Goal: Task Accomplishment & Management: Manage account settings

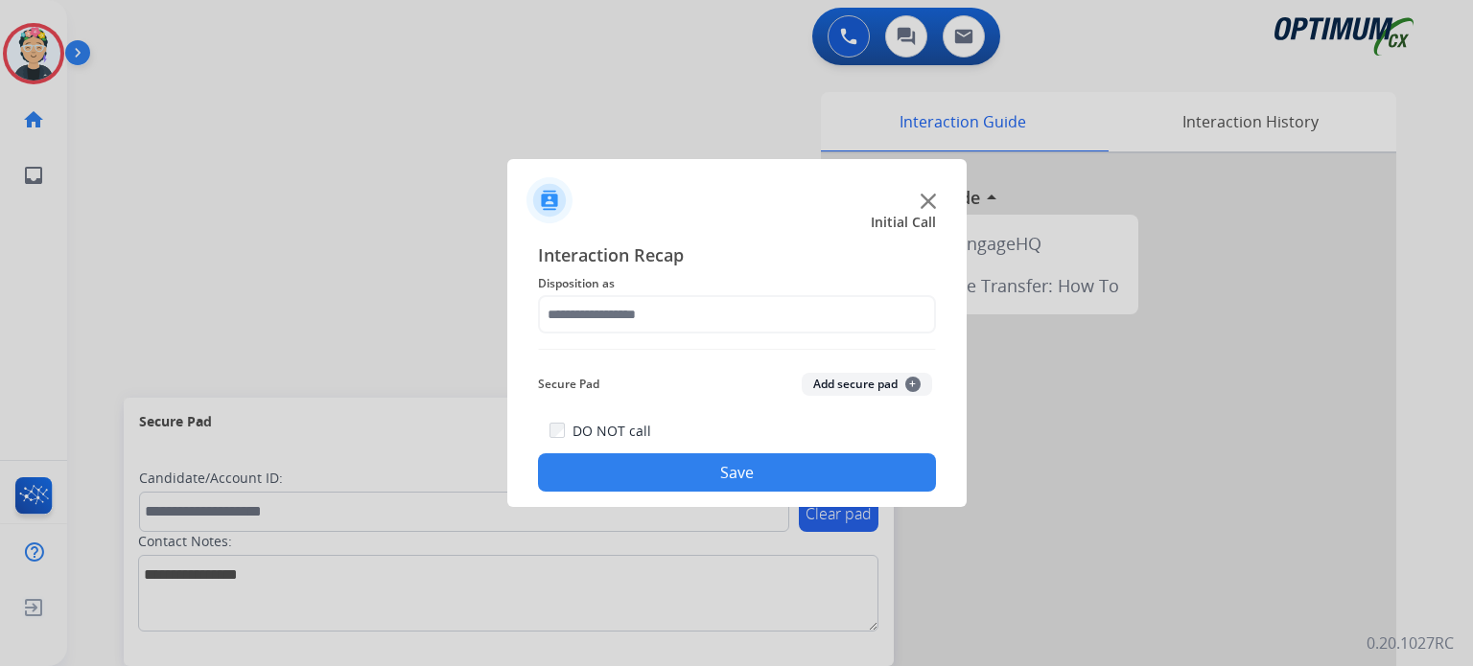
click at [927, 205] on img at bounding box center [928, 201] width 15 height 15
click at [927, 204] on img at bounding box center [928, 201] width 15 height 15
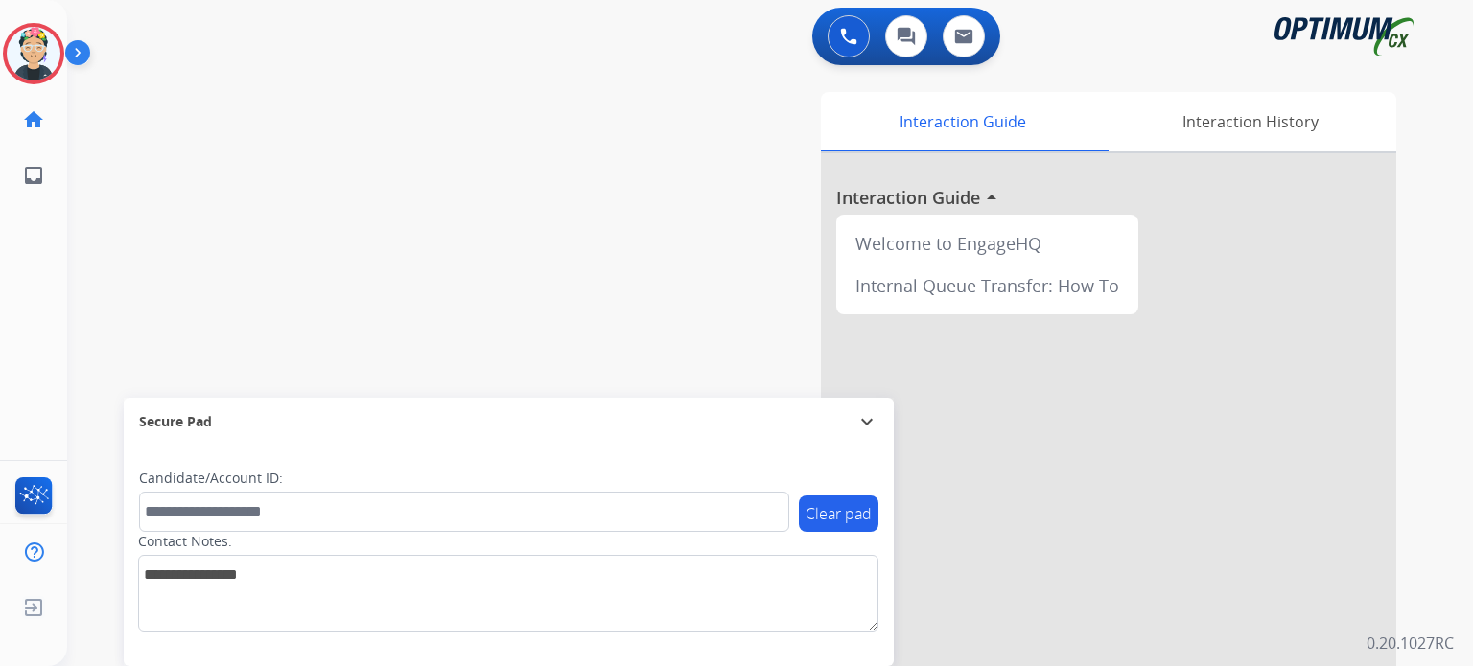
click at [927, 204] on div at bounding box center [1108, 510] width 575 height 715
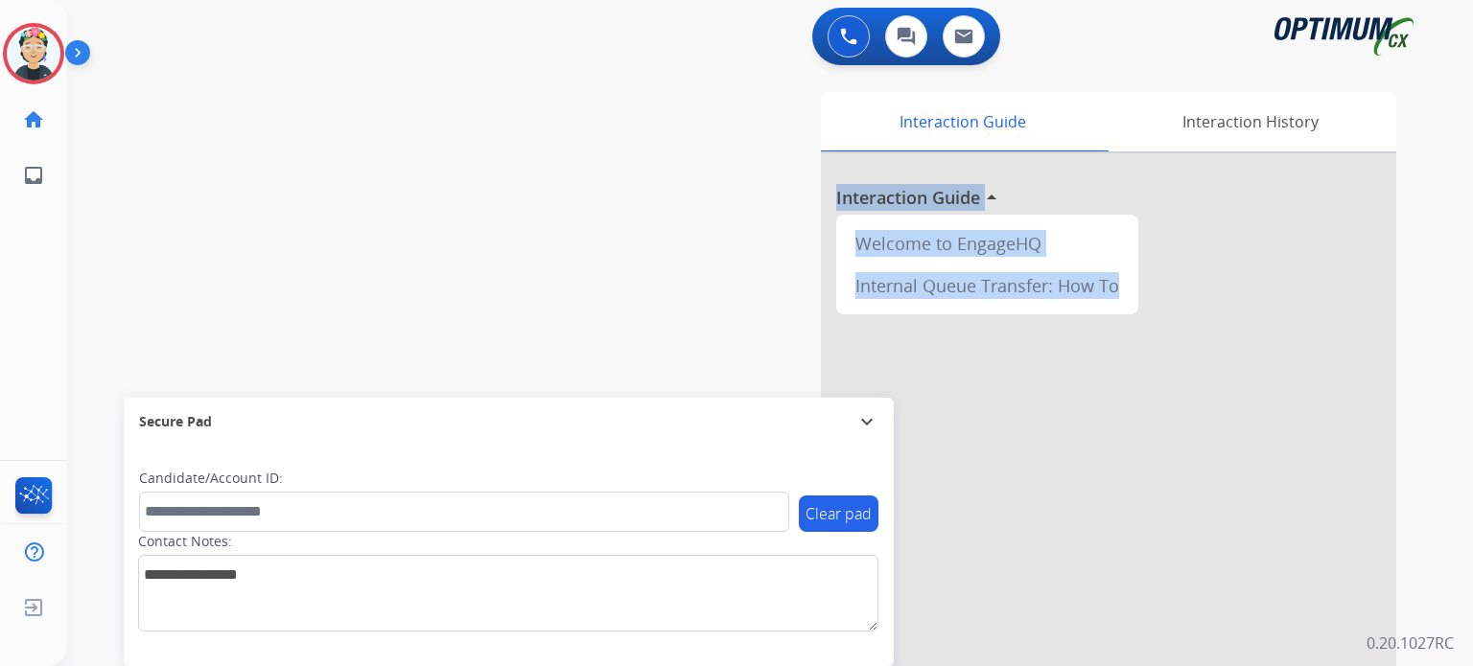
click at [927, 204] on h3 "Interaction Guide" at bounding box center [908, 197] width 144 height 27
click at [39, 48] on img at bounding box center [34, 54] width 54 height 54
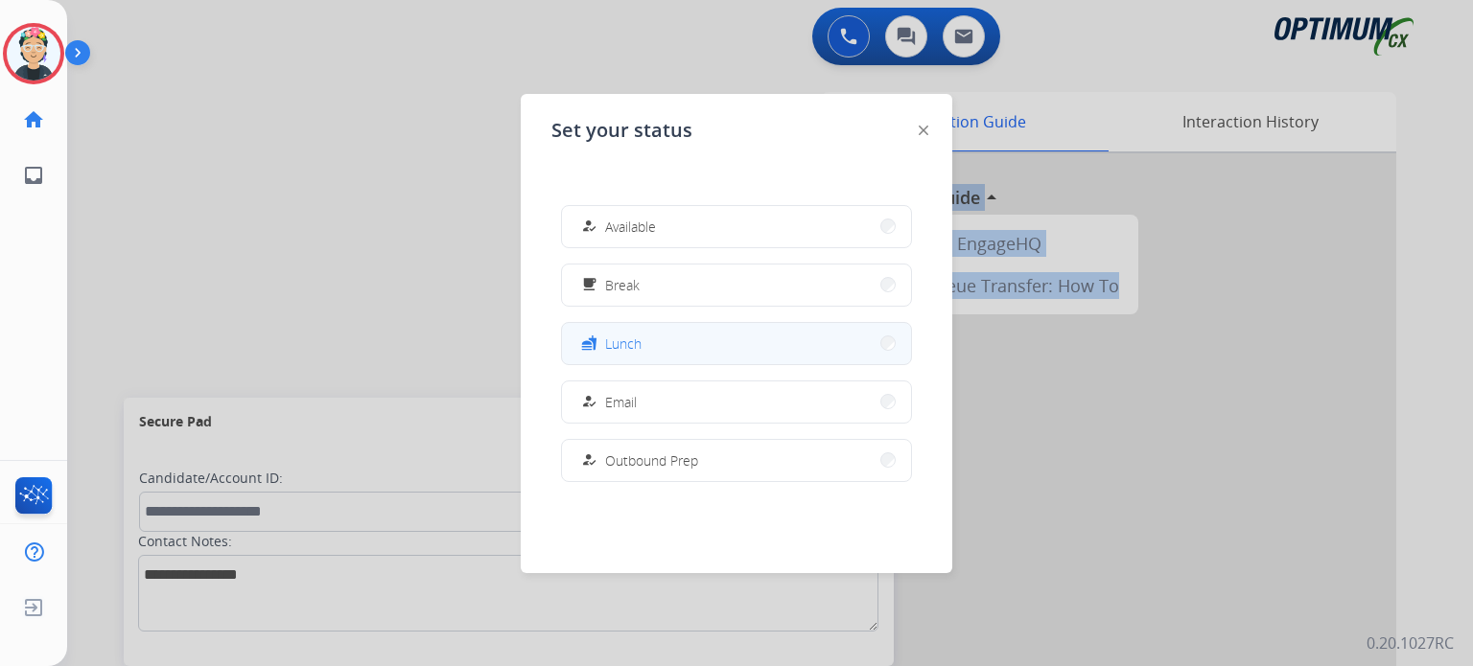
click at [717, 342] on button "fastfood Lunch" at bounding box center [736, 343] width 349 height 41
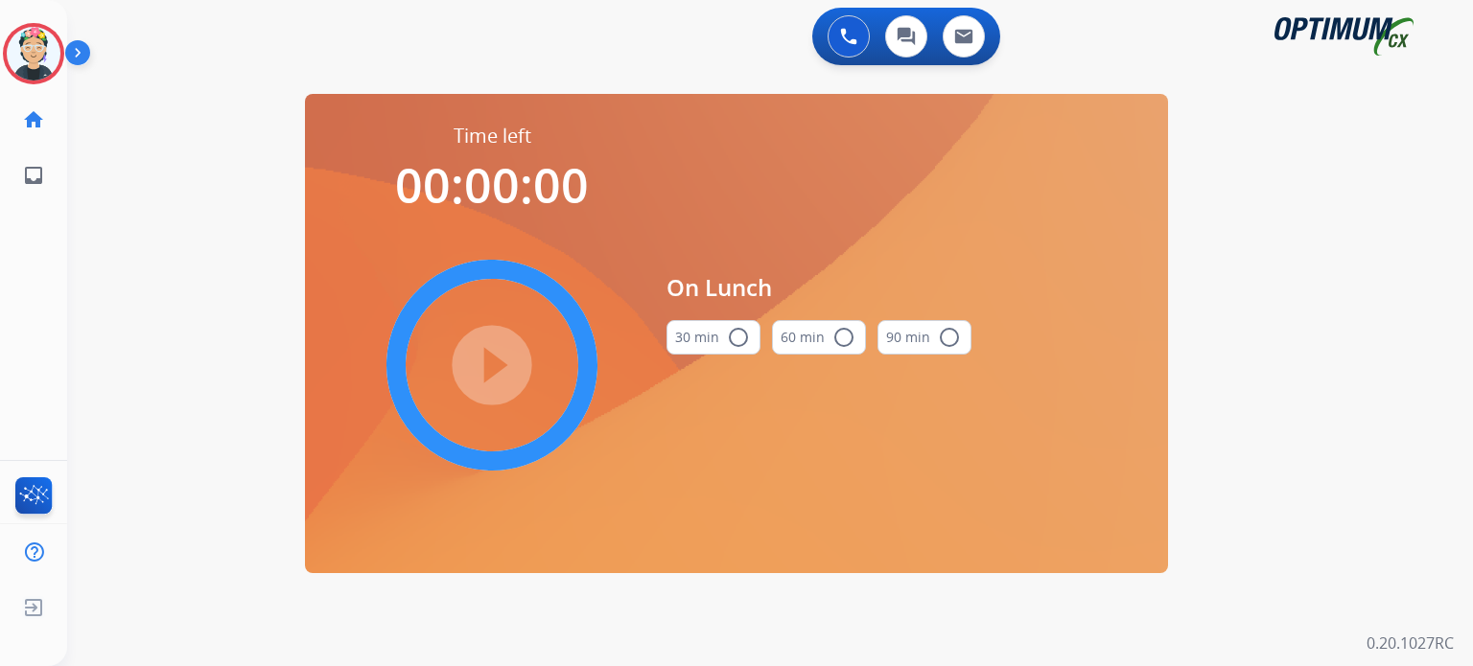
drag, startPoint x: 714, startPoint y: 342, endPoint x: 691, endPoint y: 338, distance: 23.3
click at [714, 341] on button "30 min radio_button_unchecked" at bounding box center [713, 337] width 94 height 35
click at [491, 367] on mat-icon "play_circle_filled" at bounding box center [491, 365] width 23 height 23
